Goal: Task Accomplishment & Management: Manage account settings

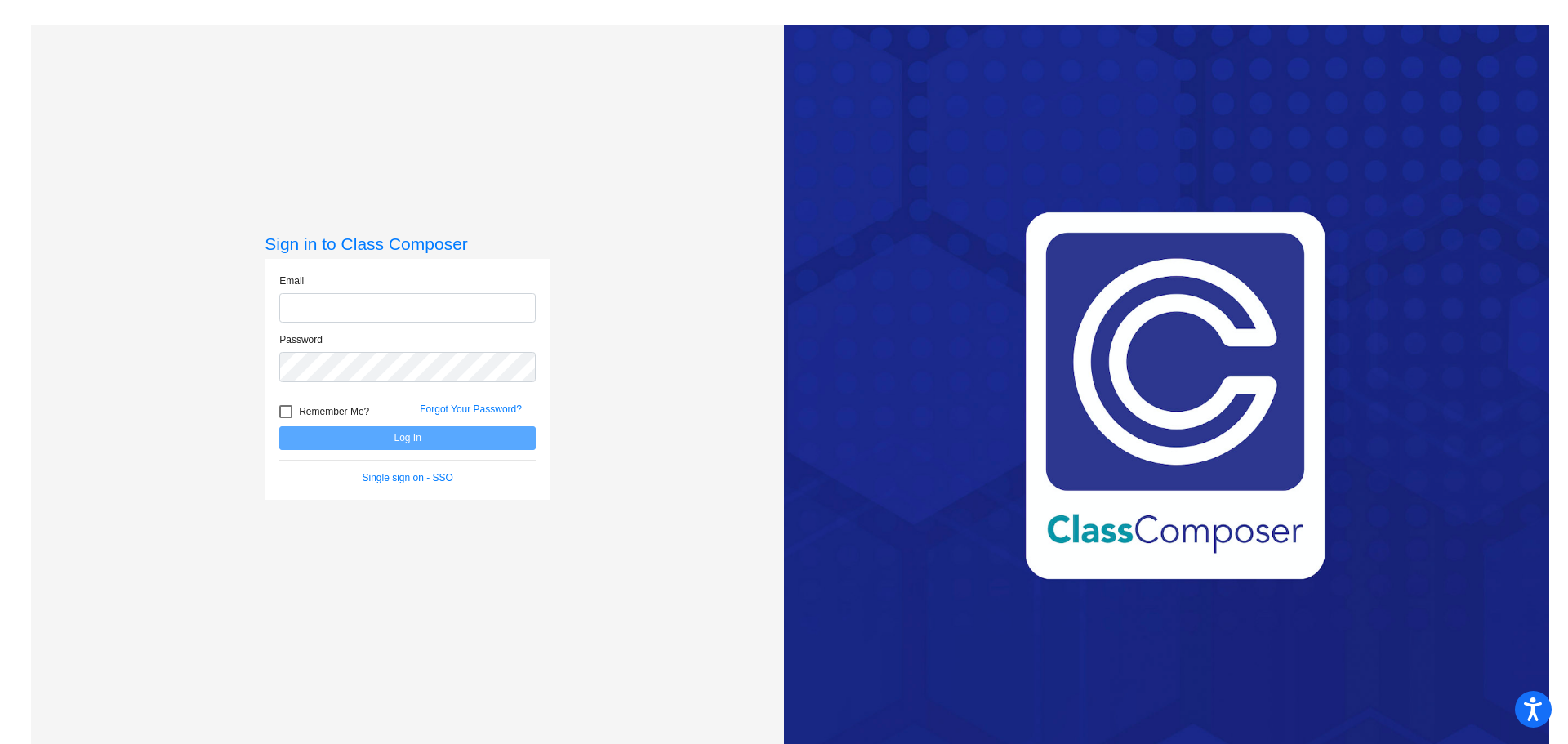
type input "[EMAIL_ADDRESS][DOMAIN_NAME]"
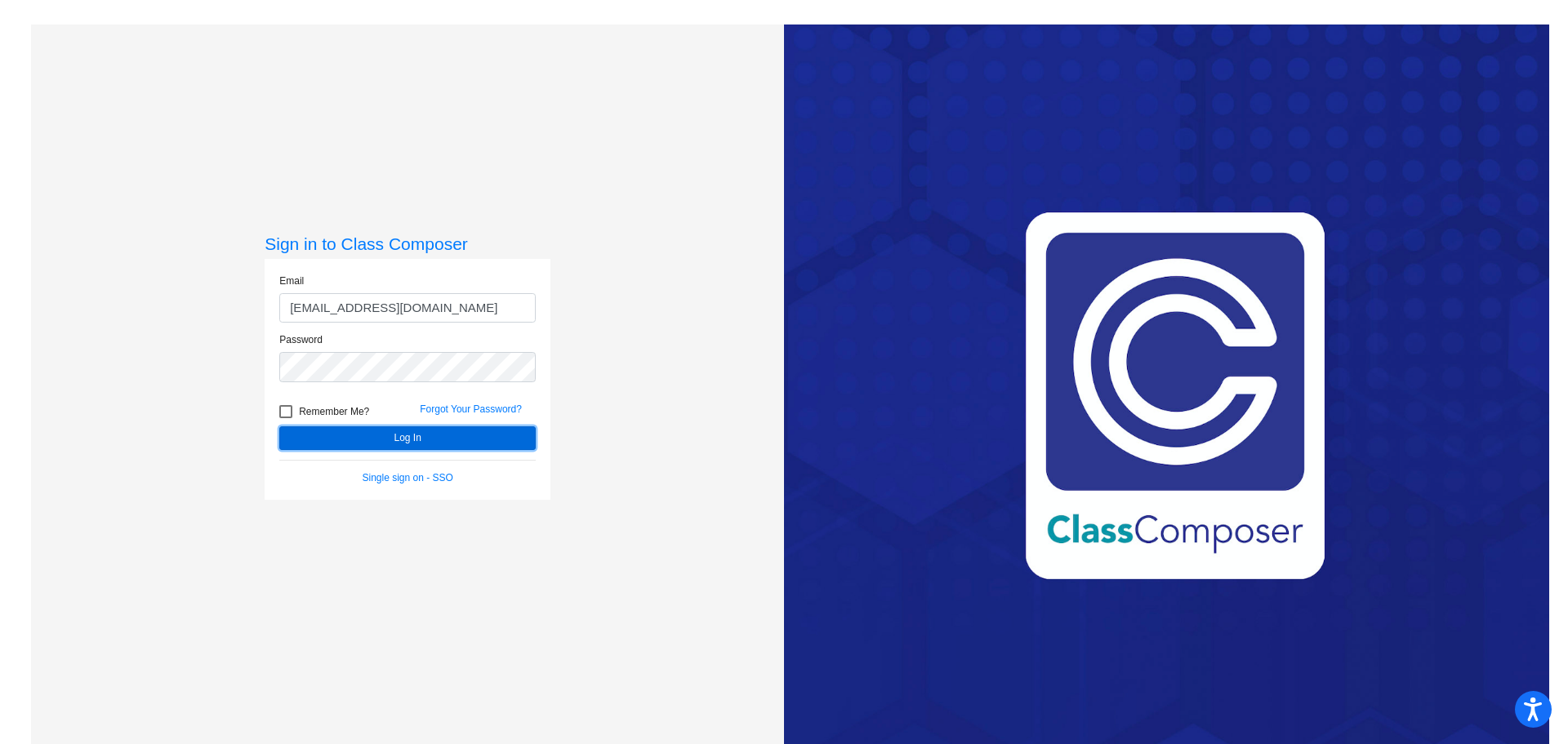
click at [371, 431] on button "Log In" at bounding box center [407, 438] width 257 height 23
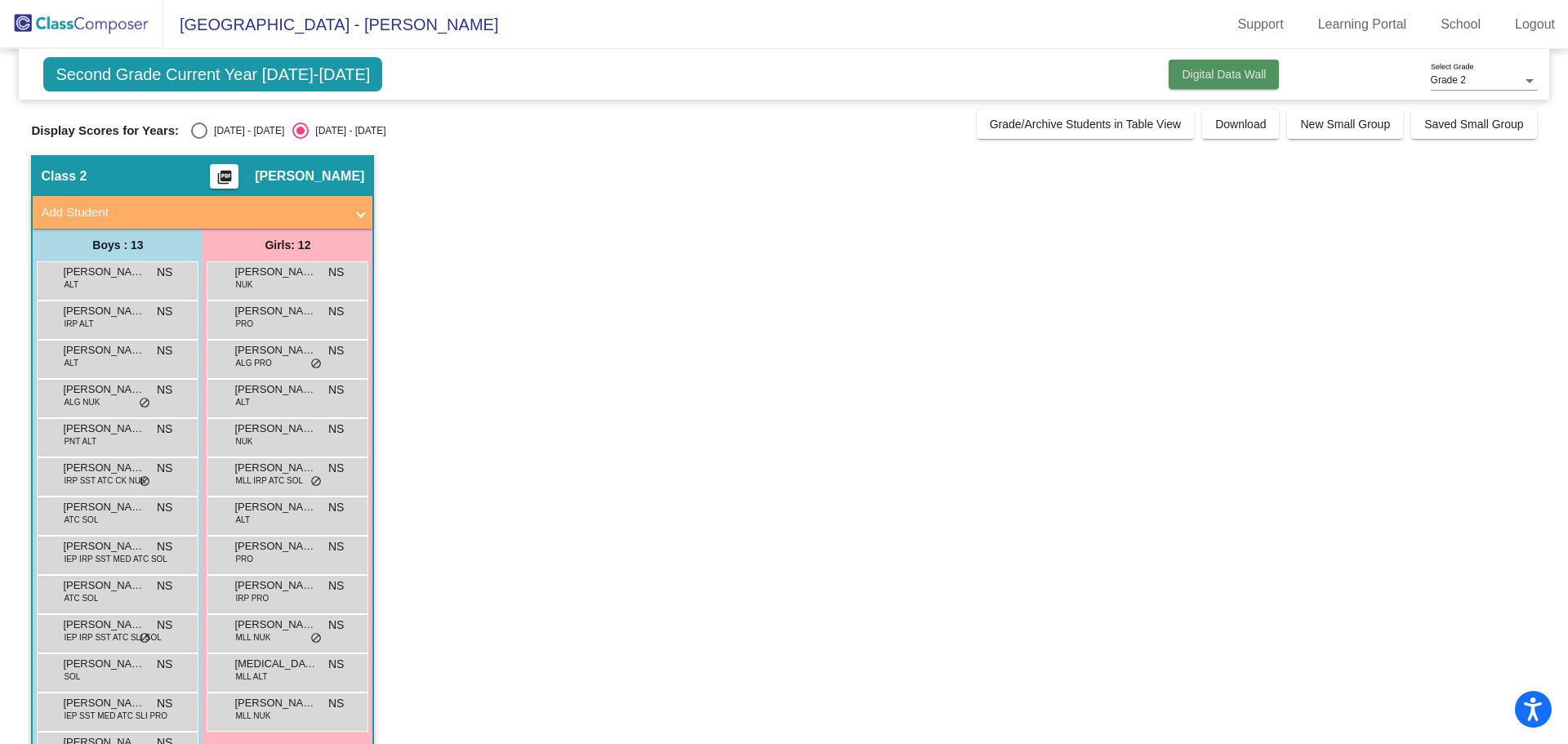
click at [1213, 66] on button "Digital Data Wall" at bounding box center [1224, 74] width 110 height 29
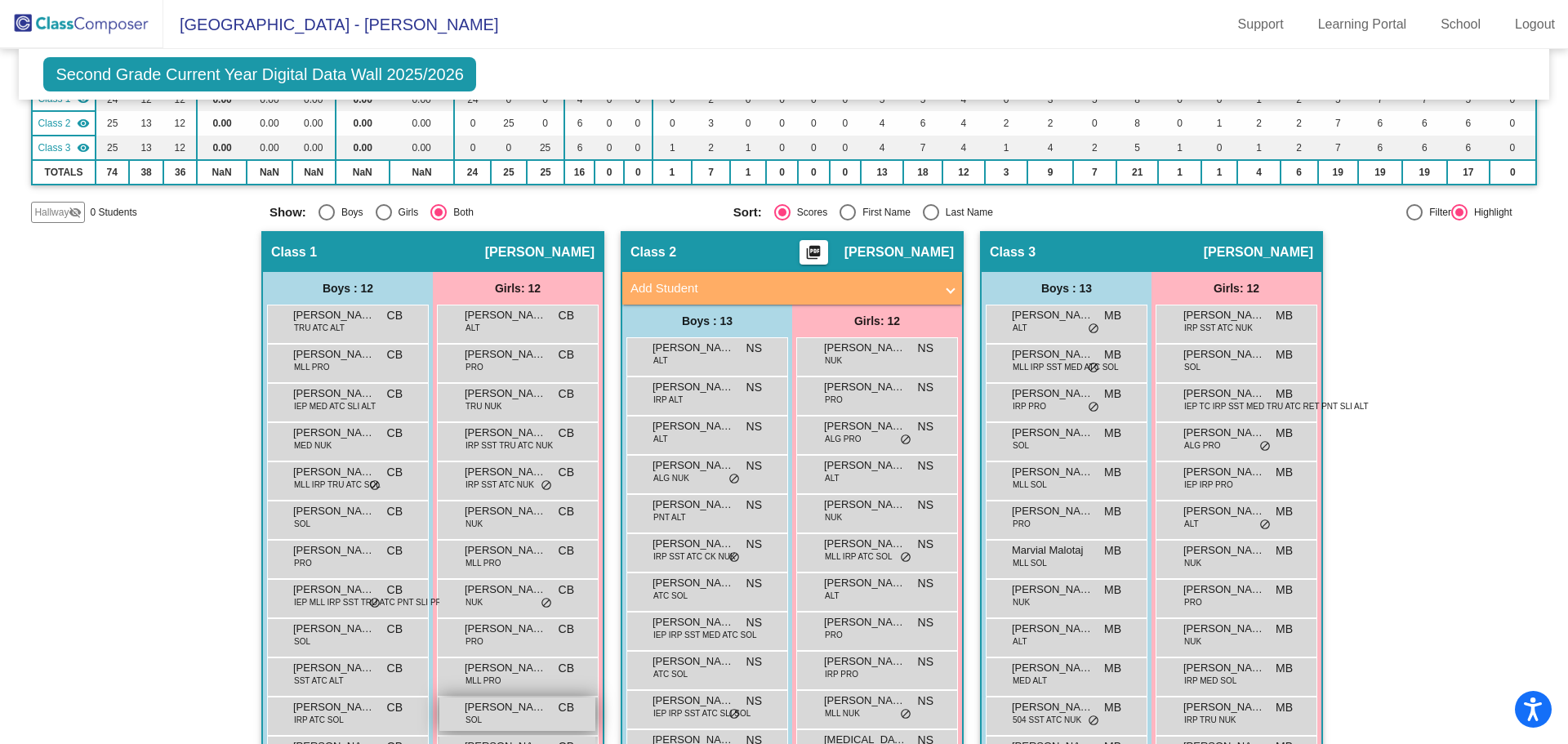
scroll to position [245, 0]
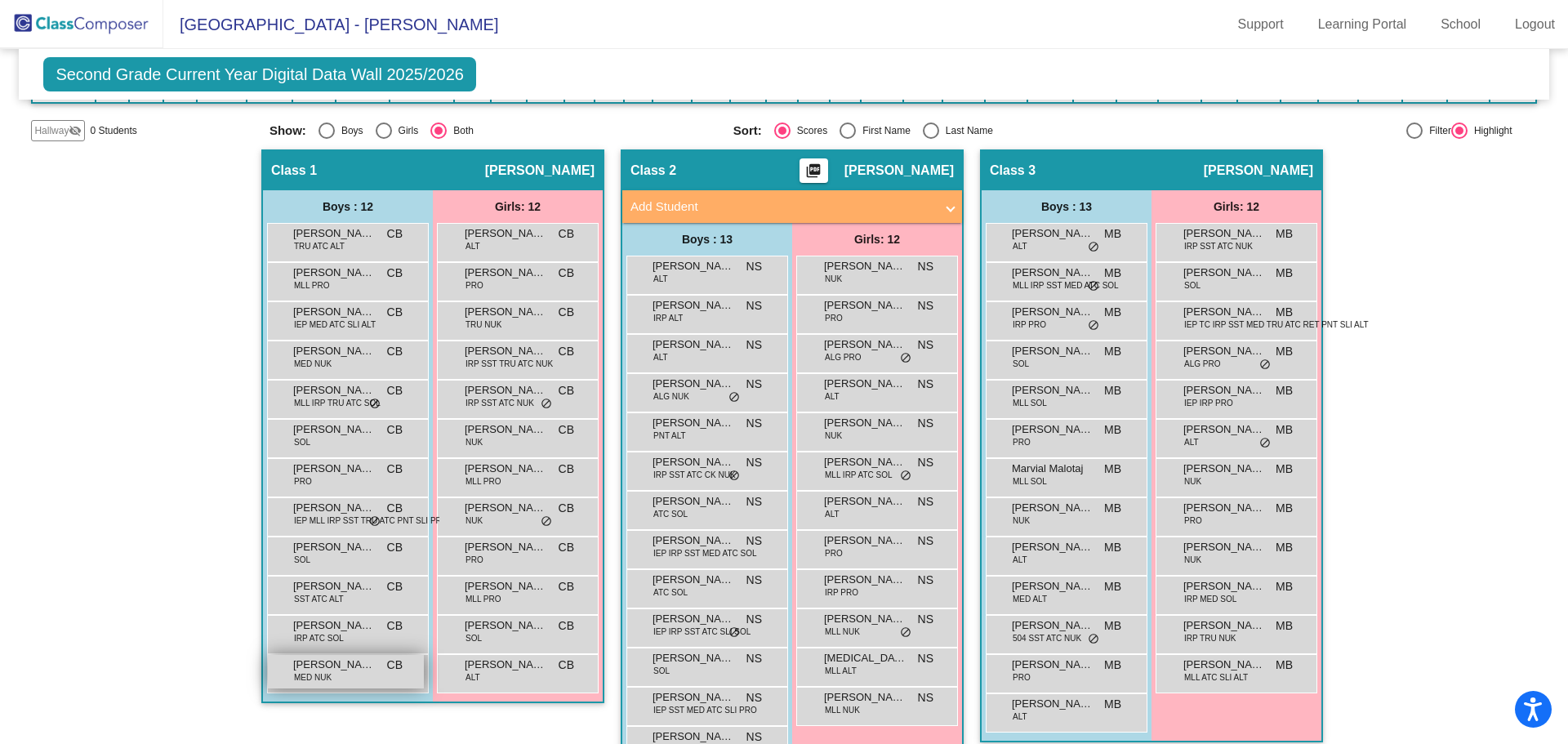
click at [315, 671] on span "MED NUK" at bounding box center [312, 677] width 38 height 13
click at [1527, 22] on link "Logout" at bounding box center [1536, 24] width 66 height 26
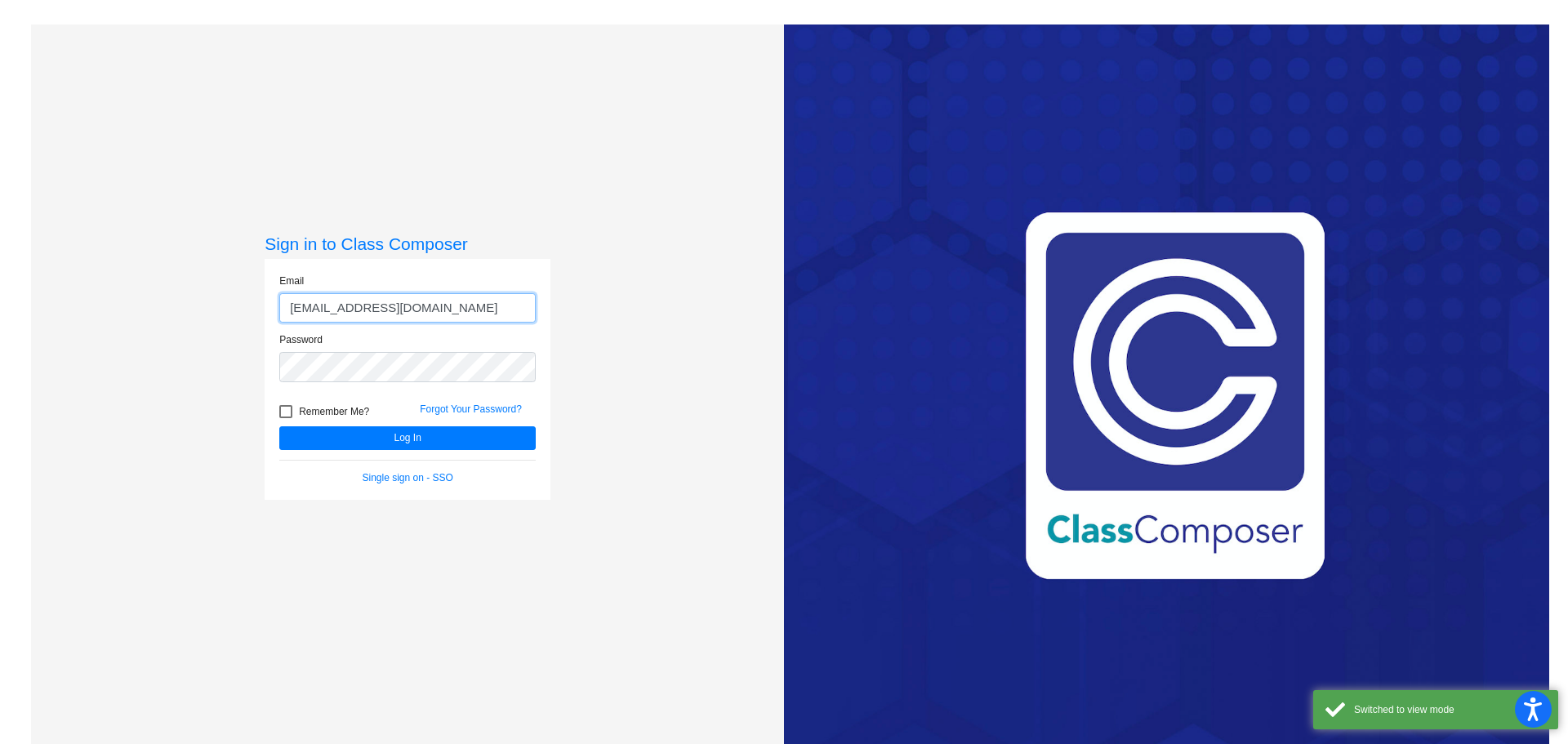
click at [338, 304] on input "[EMAIL_ADDRESS][DOMAIN_NAME]" at bounding box center [407, 308] width 257 height 30
type input "[EMAIL_ADDRESS][DOMAIN_NAME]"
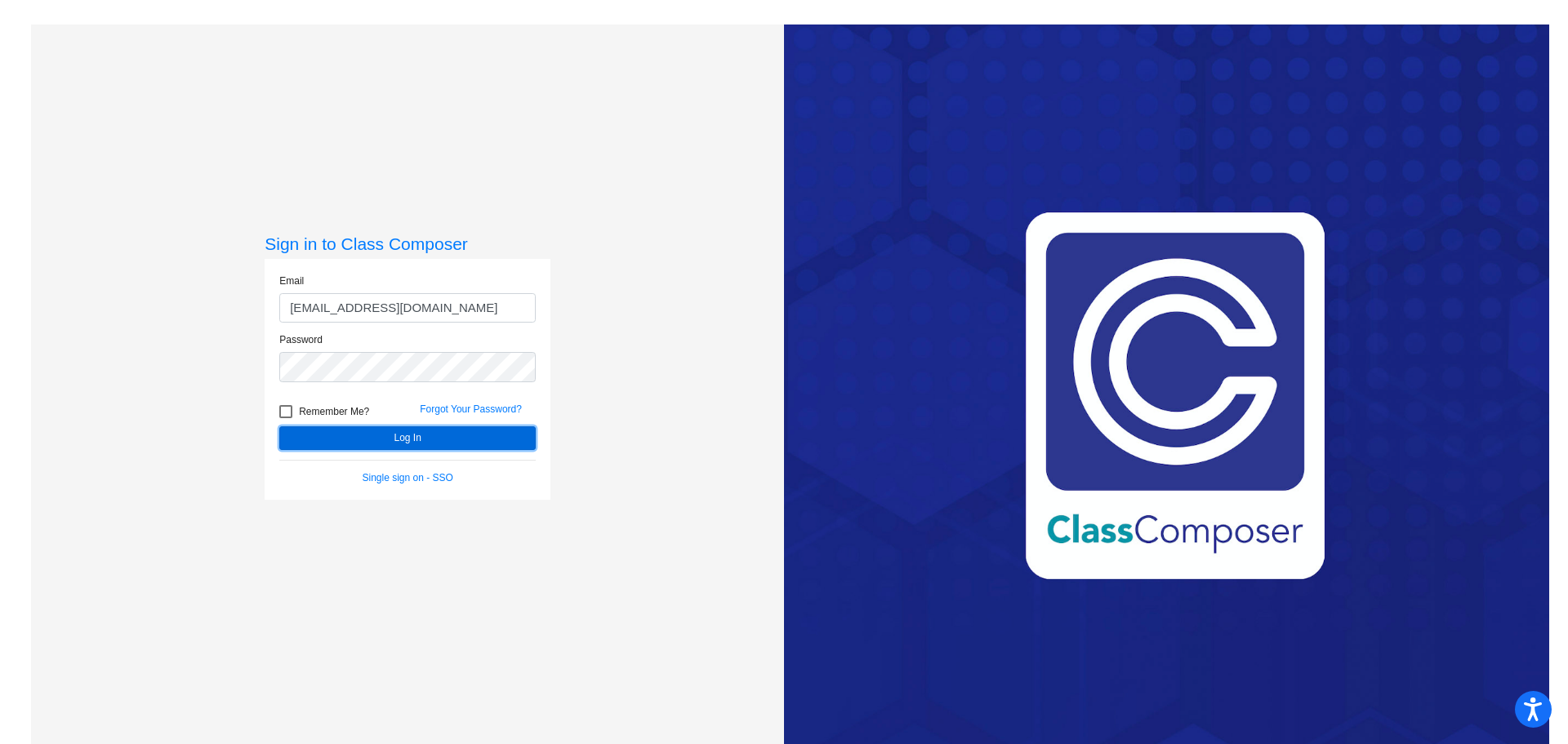
click at [324, 435] on button "Log In" at bounding box center [407, 438] width 257 height 23
click at [314, 441] on button "Log In" at bounding box center [407, 438] width 257 height 23
click at [453, 433] on button "Log In" at bounding box center [407, 438] width 257 height 23
